Goal: Task Accomplishment & Management: Manage account settings

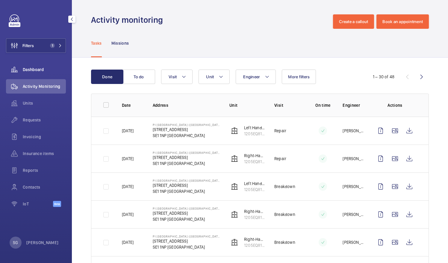
click at [38, 70] on span "Dashboard" at bounding box center [44, 70] width 43 height 6
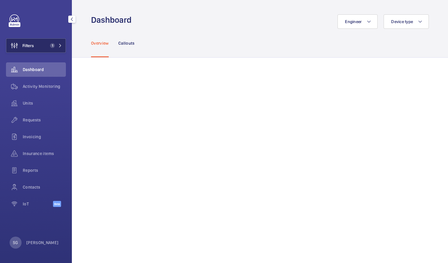
click at [59, 45] on mat-icon at bounding box center [60, 46] width 4 height 4
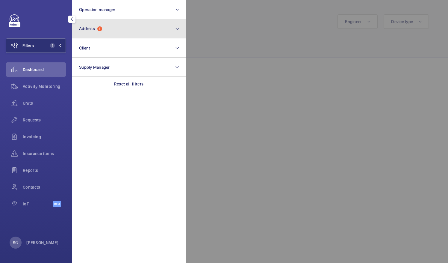
click at [145, 26] on button "Address 1" at bounding box center [129, 28] width 114 height 19
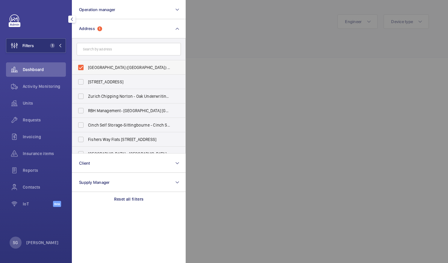
click at [82, 67] on label "[GEOGRAPHIC_DATA] ([GEOGRAPHIC_DATA]) - [STREET_ADDRESS]" at bounding box center [124, 67] width 104 height 14
click at [82, 67] on input "[GEOGRAPHIC_DATA] ([GEOGRAPHIC_DATA]) - [STREET_ADDRESS]" at bounding box center [81, 67] width 12 height 12
checkbox input "false"
click at [233, 30] on div at bounding box center [410, 131] width 448 height 263
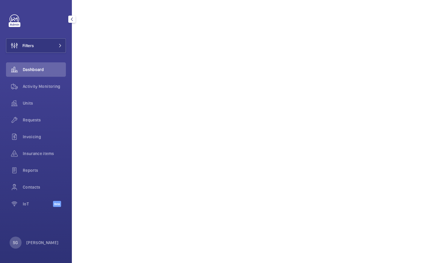
scroll to position [156, 0]
click at [42, 89] on div "Activity Monitoring" at bounding box center [36, 86] width 60 height 14
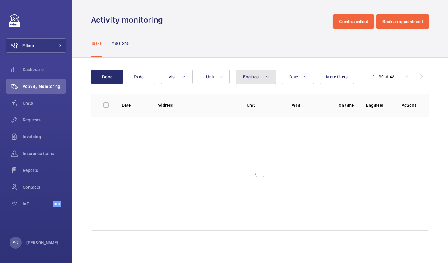
click at [267, 75] on mat-icon at bounding box center [267, 76] width 5 height 7
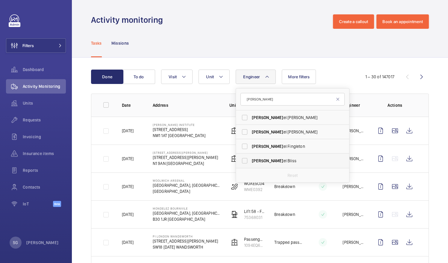
type input "[PERSON_NAME]"
click at [245, 160] on label "[PERSON_NAME]" at bounding box center [288, 160] width 104 height 14
click at [245, 160] on input "[PERSON_NAME]" at bounding box center [245, 161] width 12 height 12
checkbox input "true"
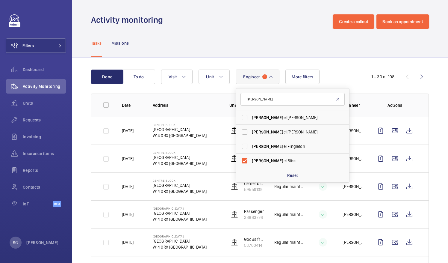
click at [436, 25] on wm-front-admin-header "Activity monitoring Create a callout Book an appointment" at bounding box center [260, 14] width 376 height 29
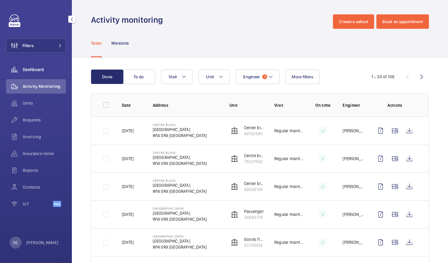
click at [43, 67] on span "Dashboard" at bounding box center [44, 70] width 43 height 6
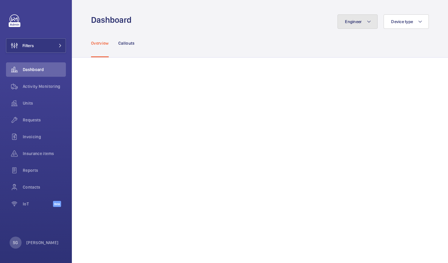
click at [364, 17] on button "Engineer" at bounding box center [358, 21] width 40 height 14
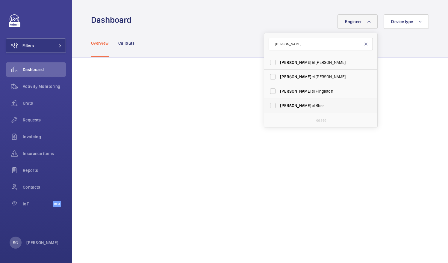
type input "[PERSON_NAME]"
click at [267, 108] on label "[PERSON_NAME]" at bounding box center [316, 105] width 104 height 14
click at [267, 108] on input "[PERSON_NAME]" at bounding box center [273, 105] width 12 height 12
checkbox input "true"
click at [364, 44] on mat-icon at bounding box center [366, 44] width 5 height 5
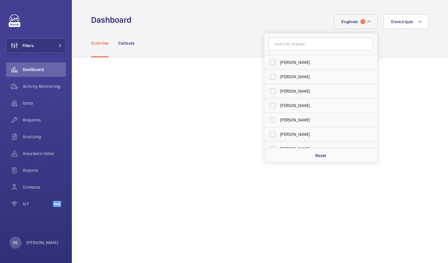
click at [367, 21] on mat-icon at bounding box center [369, 21] width 5 height 7
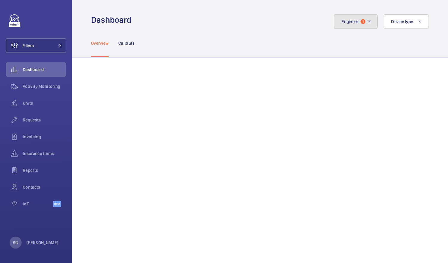
click at [367, 21] on mat-icon at bounding box center [369, 21] width 5 height 7
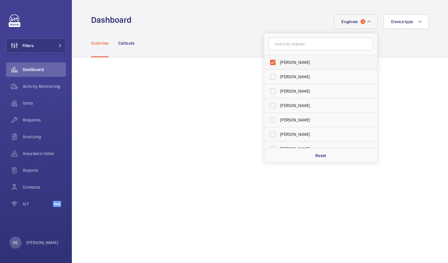
click at [267, 62] on label "[PERSON_NAME]" at bounding box center [316, 62] width 104 height 14
click at [267, 62] on input "[PERSON_NAME]" at bounding box center [273, 62] width 12 height 12
checkbox input "false"
click at [279, 48] on input "text" at bounding box center [321, 44] width 104 height 13
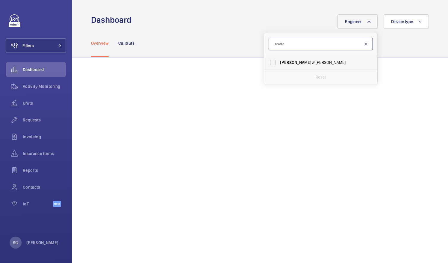
type input "andre"
click at [268, 59] on label "[PERSON_NAME]" at bounding box center [316, 62] width 104 height 14
click at [268, 59] on input "[PERSON_NAME]" at bounding box center [273, 62] width 12 height 12
click at [268, 64] on label "[PERSON_NAME]" at bounding box center [316, 62] width 104 height 14
click at [268, 64] on input "[PERSON_NAME]" at bounding box center [273, 62] width 12 height 12
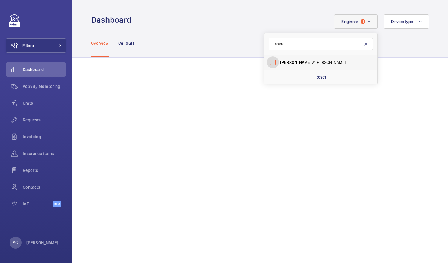
checkbox input "false"
click at [295, 45] on input "andre" at bounding box center [321, 44] width 104 height 13
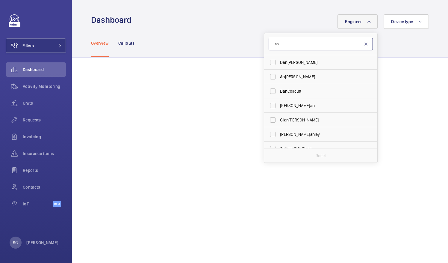
type input "a"
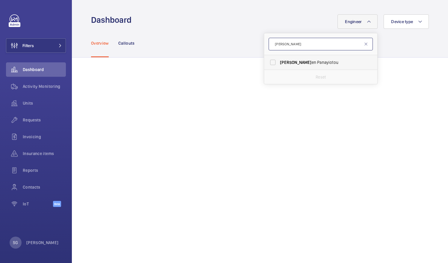
type input "[PERSON_NAME]"
click at [269, 63] on label "[PERSON_NAME] en [PERSON_NAME]" at bounding box center [316, 62] width 104 height 14
click at [269, 63] on input "[PERSON_NAME] en [PERSON_NAME]" at bounding box center [273, 62] width 12 height 12
click at [272, 60] on label "[PERSON_NAME] en [PERSON_NAME]" at bounding box center [316, 62] width 104 height 14
click at [272, 60] on input "[PERSON_NAME] en [PERSON_NAME]" at bounding box center [273, 62] width 12 height 12
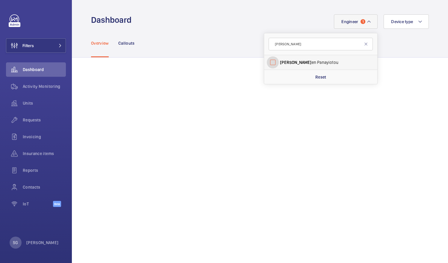
checkbox input "false"
click at [284, 49] on input "[PERSON_NAME]" at bounding box center [321, 44] width 104 height 13
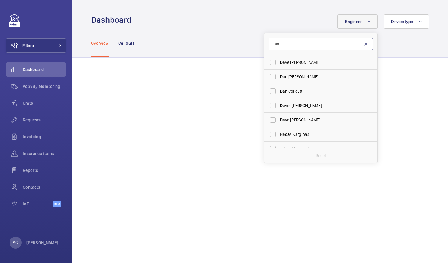
type input "d"
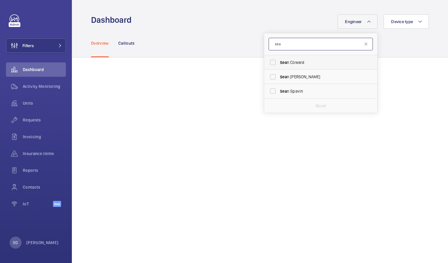
type input "sea"
click at [269, 60] on label "Sea n Coward" at bounding box center [316, 62] width 104 height 14
click at [269, 60] on input "Sea n Coward" at bounding box center [273, 62] width 12 height 12
click at [267, 63] on label "Sea n Coward" at bounding box center [316, 62] width 104 height 14
click at [267, 63] on input "Sea n Coward" at bounding box center [273, 62] width 12 height 12
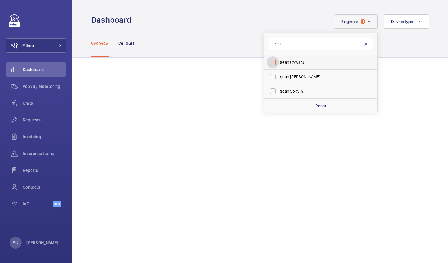
checkbox input "false"
click at [53, 85] on span "Activity Monitoring" at bounding box center [44, 86] width 43 height 6
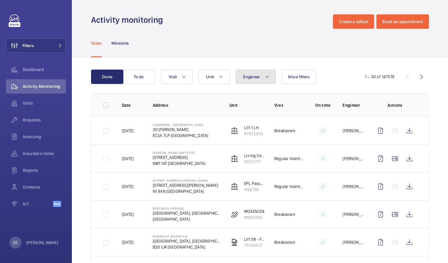
click at [265, 75] on mat-icon at bounding box center [267, 76] width 5 height 7
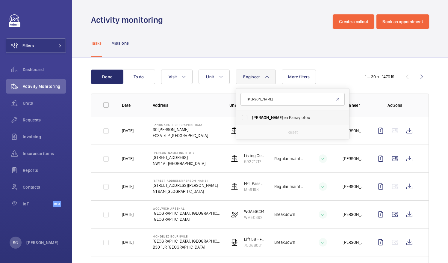
type input "[PERSON_NAME]"
click at [246, 117] on label "[PERSON_NAME] en [PERSON_NAME]" at bounding box center [288, 117] width 104 height 14
click at [246, 117] on input "[PERSON_NAME] en [PERSON_NAME]" at bounding box center [245, 117] width 12 height 12
checkbox input "true"
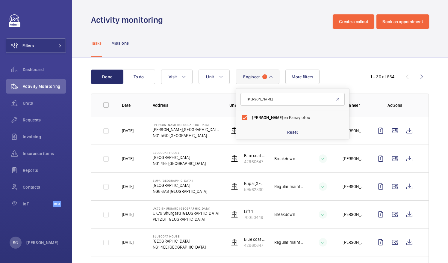
click at [215, 32] on div "Tasks Missions" at bounding box center [260, 43] width 338 height 28
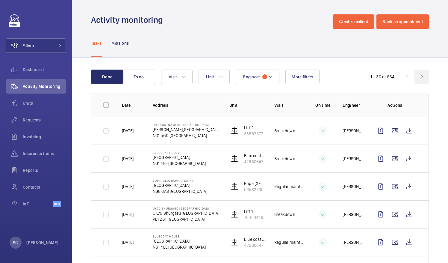
click at [418, 75] on wm-front-icon-button at bounding box center [422, 77] width 14 height 14
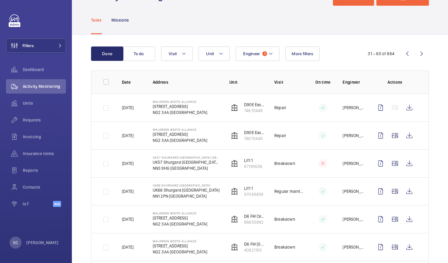
scroll to position [52, 0]
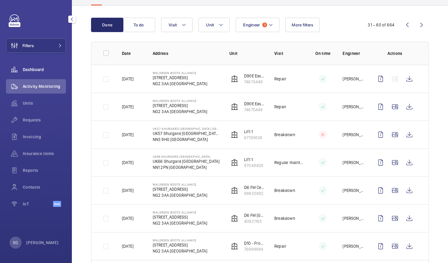
click at [53, 75] on div "Dashboard" at bounding box center [36, 69] width 60 height 14
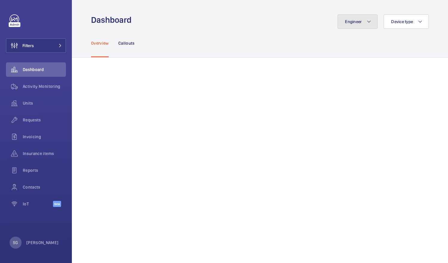
click at [365, 16] on button "Engineer" at bounding box center [358, 21] width 40 height 14
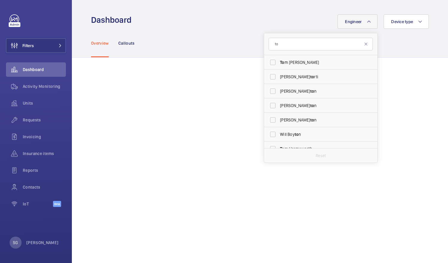
type input "t"
type input "a"
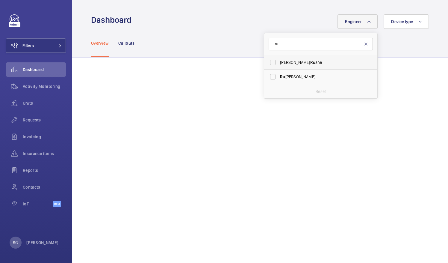
type input "ru"
click at [268, 63] on label "[PERSON_NAME] ane" at bounding box center [316, 62] width 104 height 14
click at [268, 63] on input "[PERSON_NAME] ane" at bounding box center [273, 62] width 12 height 12
checkbox input "true"
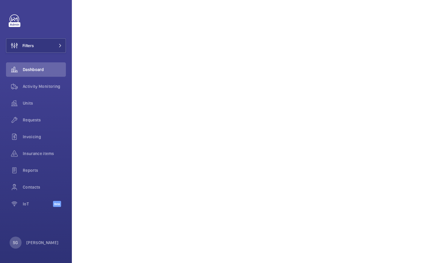
scroll to position [117, 0]
click at [51, 86] on span "Activity Monitoring" at bounding box center [44, 86] width 43 height 6
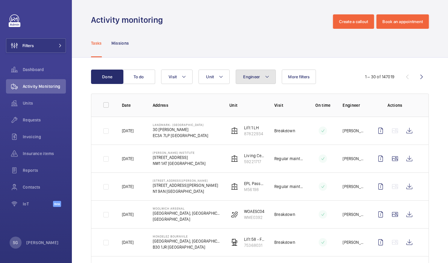
click at [267, 75] on mat-icon at bounding box center [267, 76] width 5 height 7
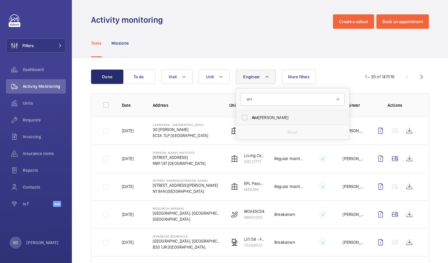
type input "ant"
click at [244, 117] on label "[PERSON_NAME]" at bounding box center [288, 117] width 104 height 14
click at [244, 117] on input "[PERSON_NAME]" at bounding box center [245, 117] width 12 height 12
checkbox input "true"
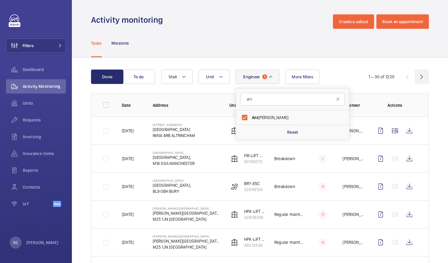
click at [418, 77] on wm-front-icon-button at bounding box center [422, 77] width 14 height 14
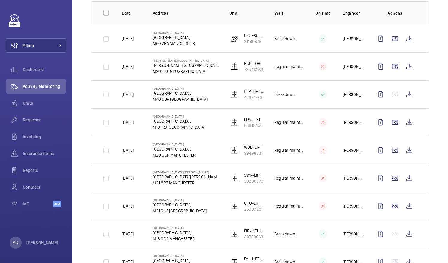
scroll to position [25, 0]
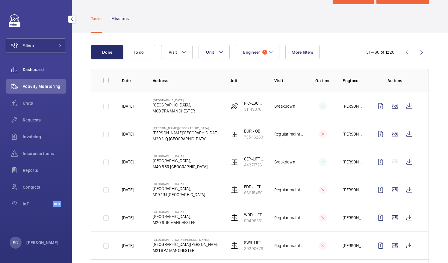
click at [41, 68] on span "Dashboard" at bounding box center [44, 70] width 43 height 6
